Goal: Understand process/instructions: Learn how to perform a task or action

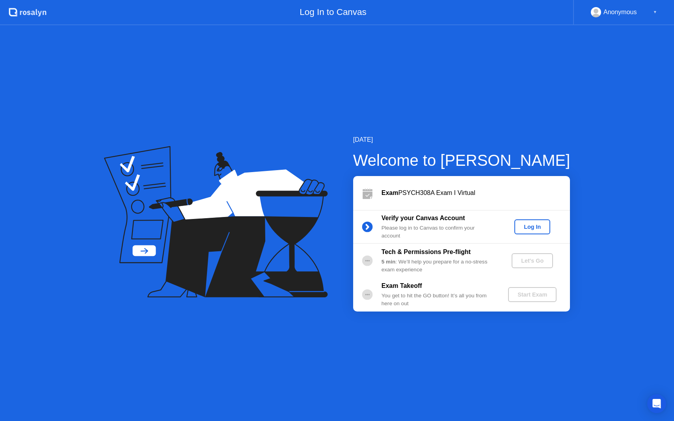
click at [529, 227] on div "Log In" at bounding box center [532, 227] width 30 height 6
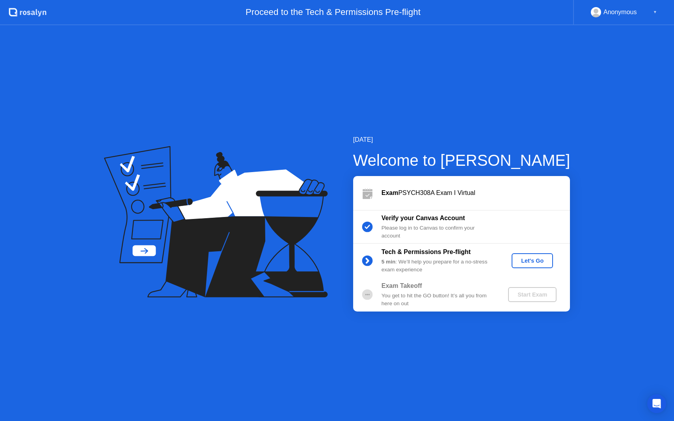
click at [530, 259] on div "Let's Go" at bounding box center [532, 261] width 35 height 6
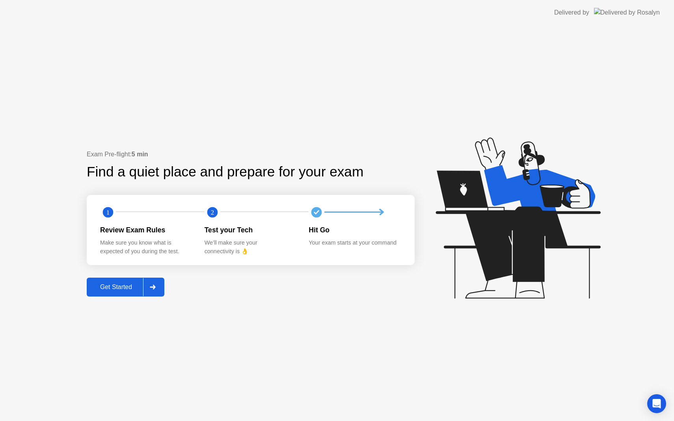
click at [104, 285] on div "Get Started" at bounding box center [116, 287] width 54 height 7
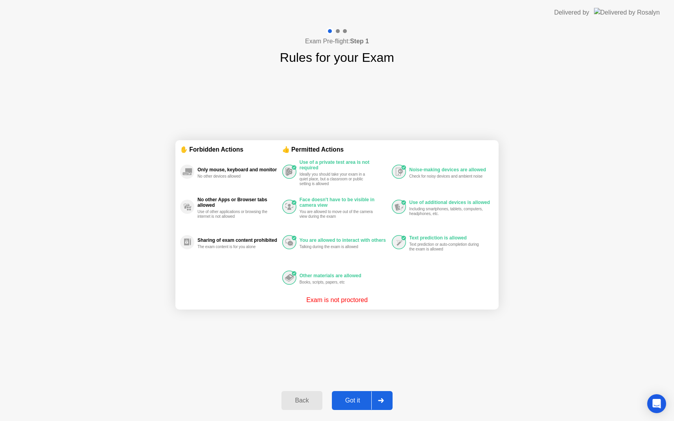
click at [348, 403] on div "Got it" at bounding box center [352, 400] width 37 height 7
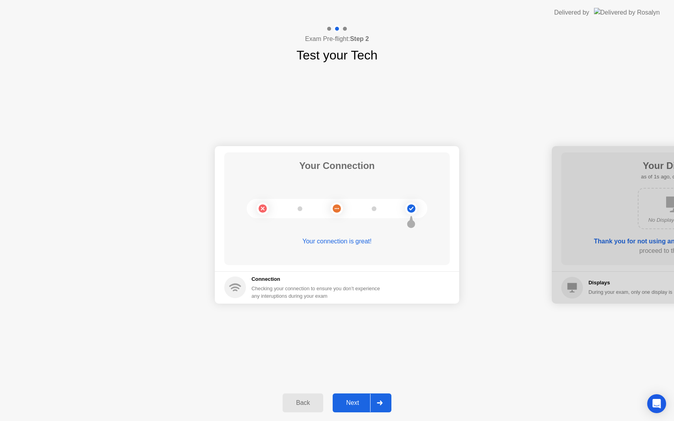
click at [355, 402] on div "Next" at bounding box center [352, 403] width 35 height 7
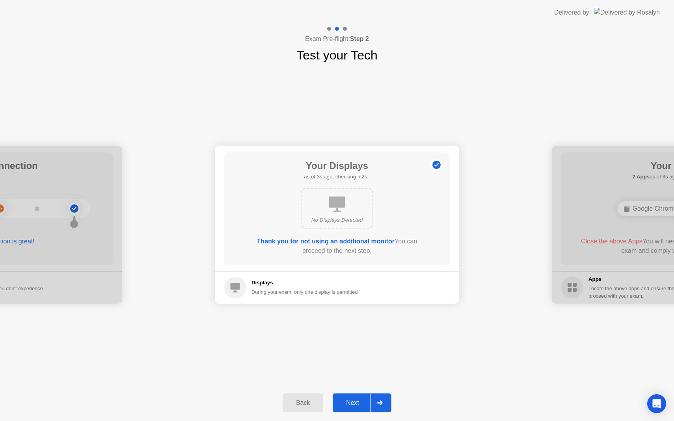
click at [355, 402] on div "Next" at bounding box center [352, 403] width 35 height 7
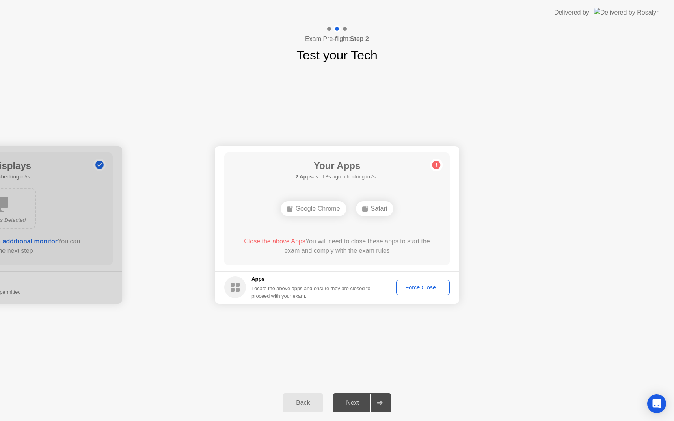
click at [420, 290] on div "Force Close..." at bounding box center [423, 287] width 48 height 6
click at [427, 287] on div "Force Close..." at bounding box center [423, 287] width 48 height 6
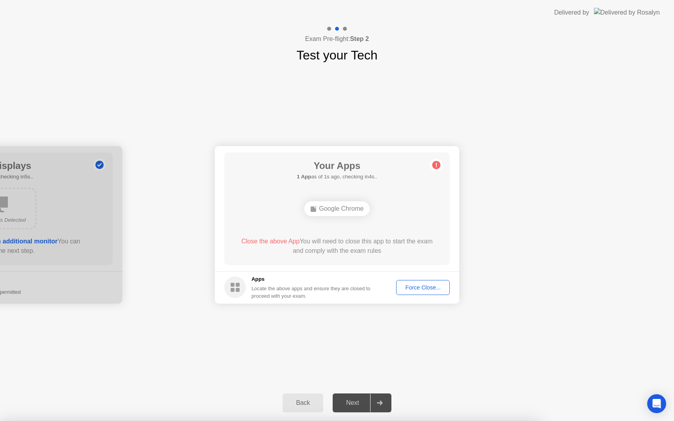
click at [410, 284] on div "Force Close..." at bounding box center [423, 287] width 48 height 6
